Goal: Entertainment & Leisure: Consume media (video, audio)

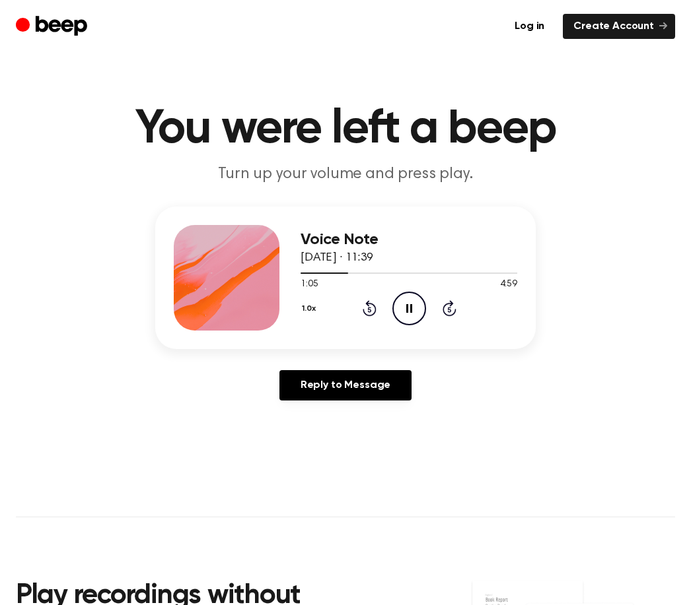
click at [370, 314] on icon "Rewind 5 seconds" at bounding box center [369, 308] width 15 height 17
click at [374, 319] on div "1.0x Rewind 5 seconds Pause Audio Skip 5 seconds" at bounding box center [408, 309] width 217 height 34
click at [367, 316] on icon at bounding box center [370, 308] width 14 height 16
click at [365, 304] on icon "Rewind 5 seconds" at bounding box center [369, 308] width 15 height 17
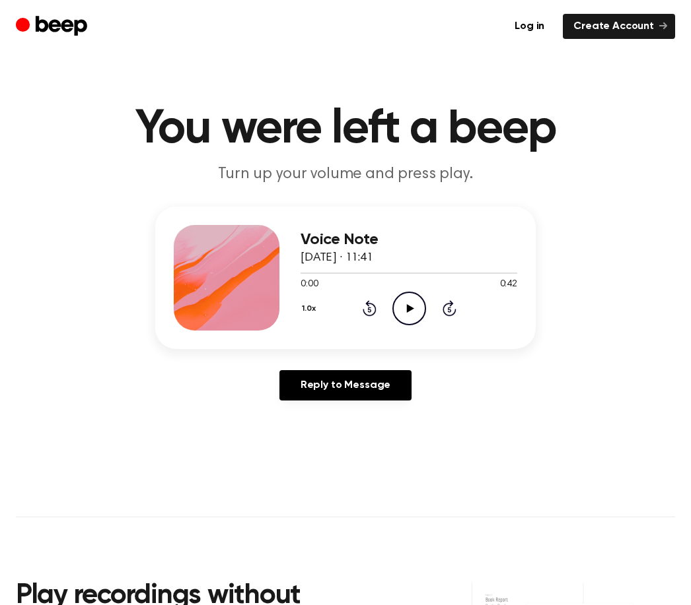
click at [406, 313] on icon "Play Audio" at bounding box center [409, 309] width 34 height 34
click at [409, 301] on icon "Play Audio" at bounding box center [409, 309] width 34 height 34
